Goal: Check status

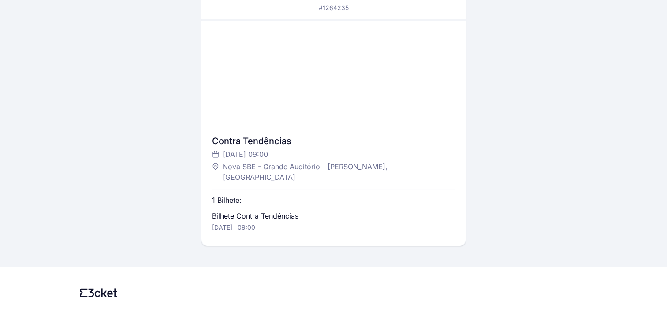
scroll to position [202, 0]
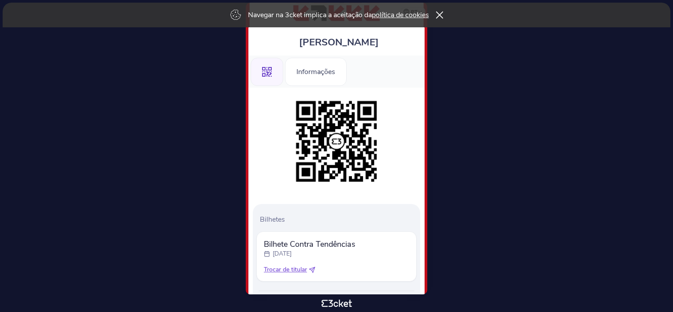
scroll to position [89, 0]
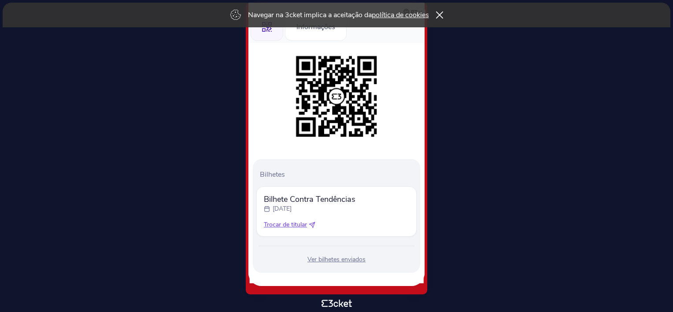
click at [345, 261] on div "Ver bilhetes enviados" at bounding box center [337, 259] width 160 height 9
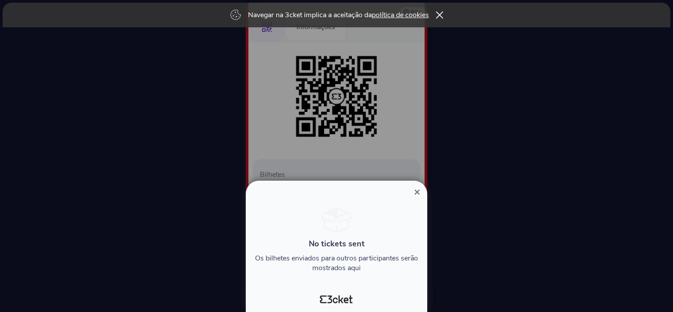
click at [416, 191] on span "×" at bounding box center [417, 192] width 6 height 12
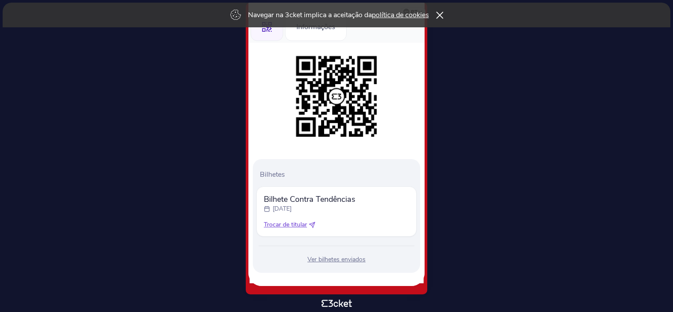
click at [443, 14] on icon at bounding box center [439, 14] width 7 height 7
